Goal: Information Seeking & Learning: Learn about a topic

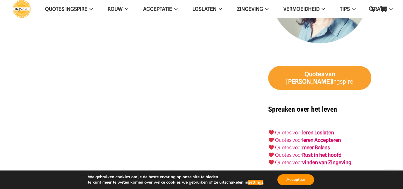
scroll to position [627, 0]
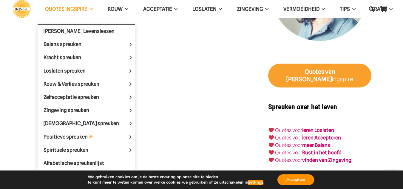
click at [84, 7] on span "QUOTES INGSPIRE" at bounding box center [66, 9] width 42 height 6
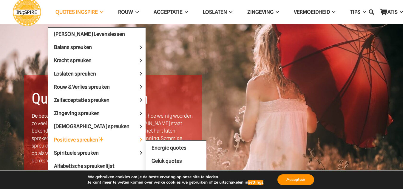
click at [91, 138] on span "Positieve spreuken" at bounding box center [84, 140] width 60 height 6
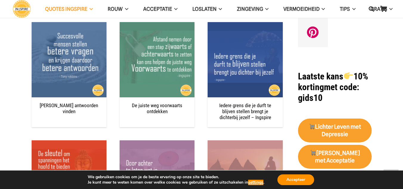
scroll to position [597, 0]
